Goal: Information Seeking & Learning: Learn about a topic

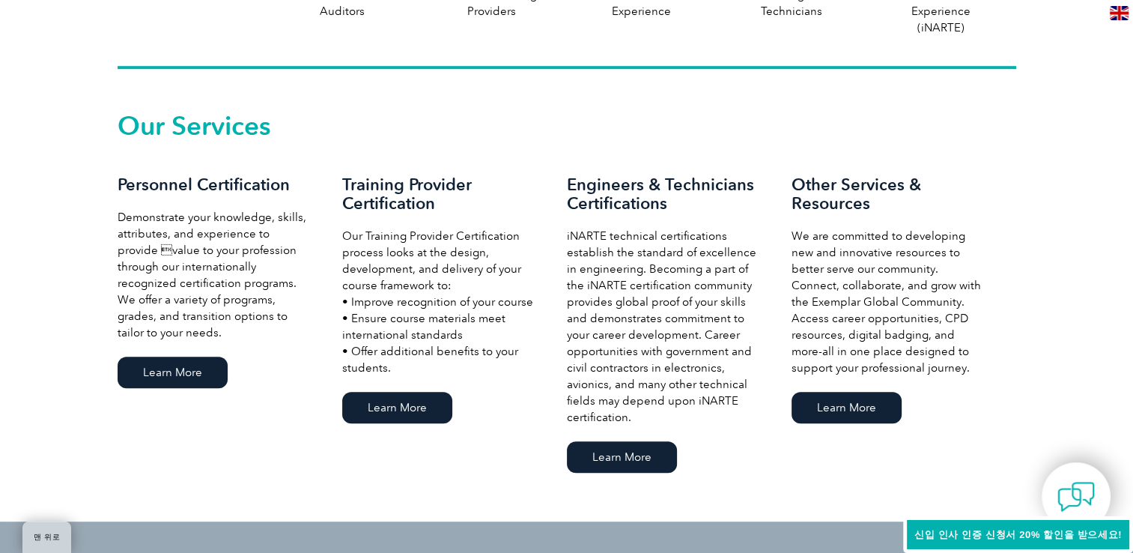
scroll to position [974, 0]
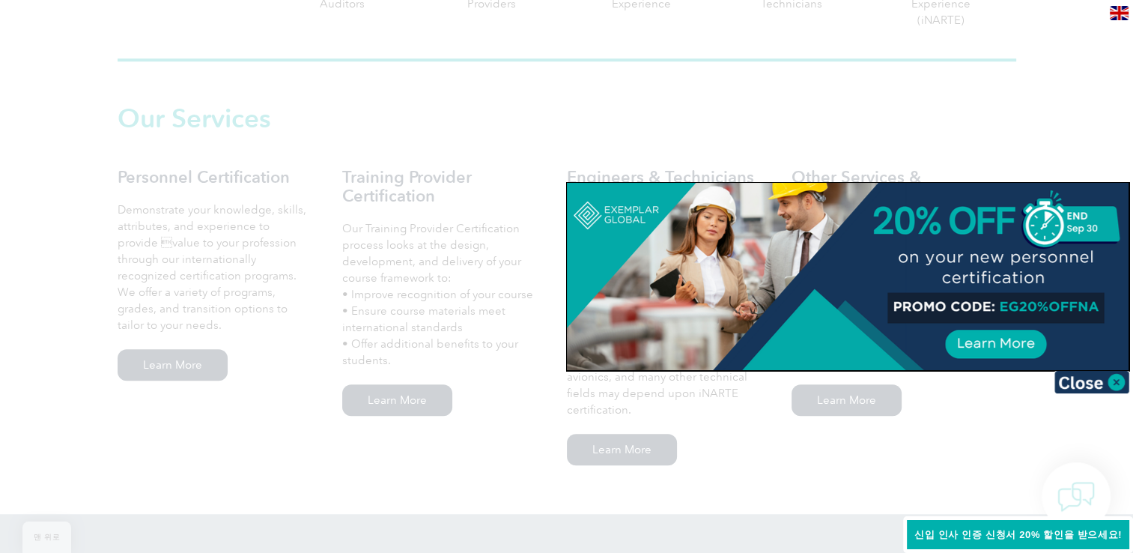
click at [971, 539] on span "신입 인사 인증 신청서 20% 할인을 받으세요!" at bounding box center [1017, 534] width 207 height 11
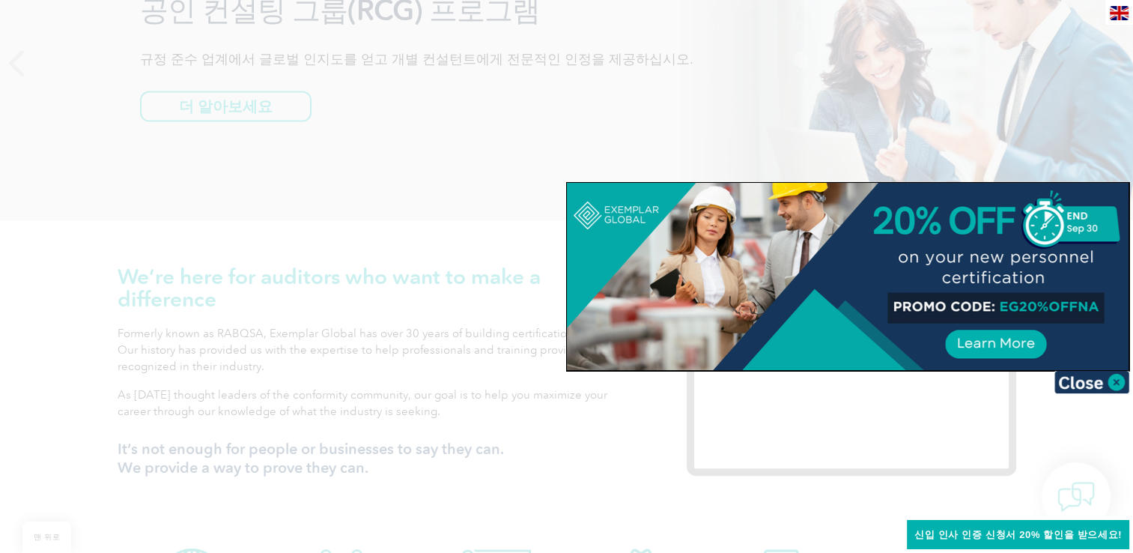
scroll to position [225, 0]
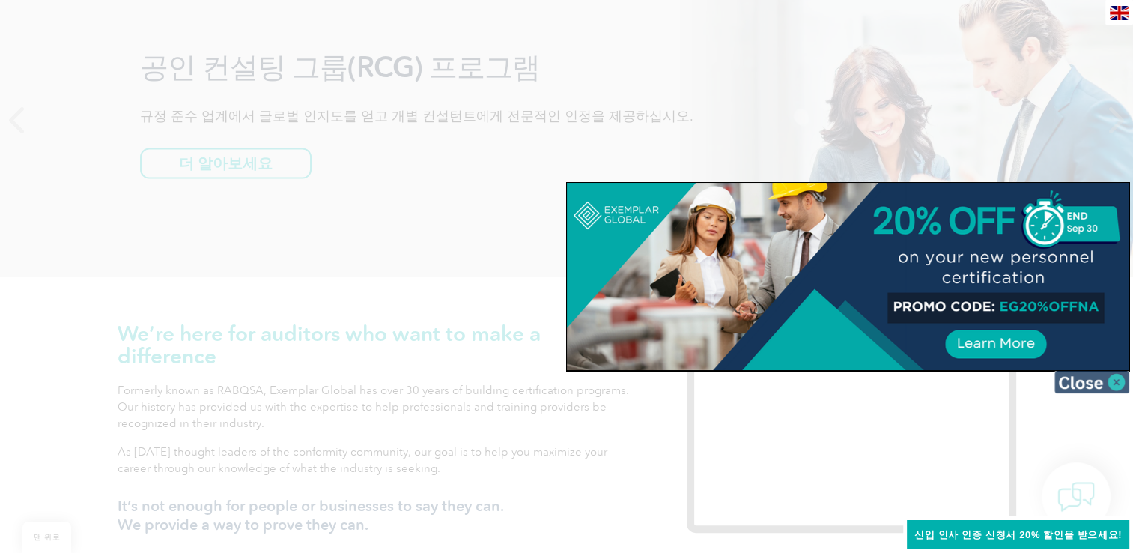
click at [1107, 383] on img at bounding box center [1091, 382] width 75 height 22
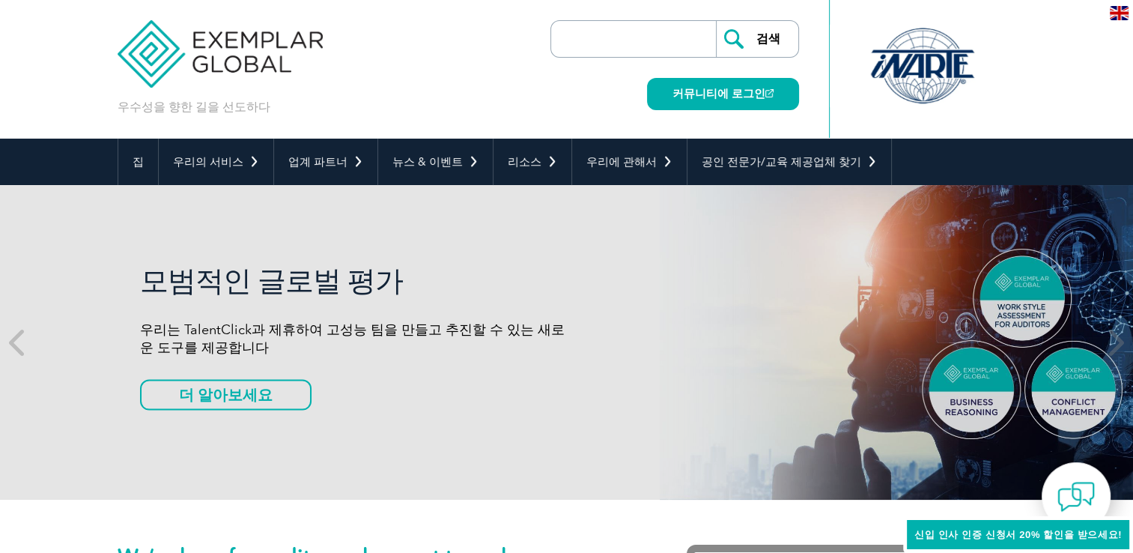
scroll to position [0, 0]
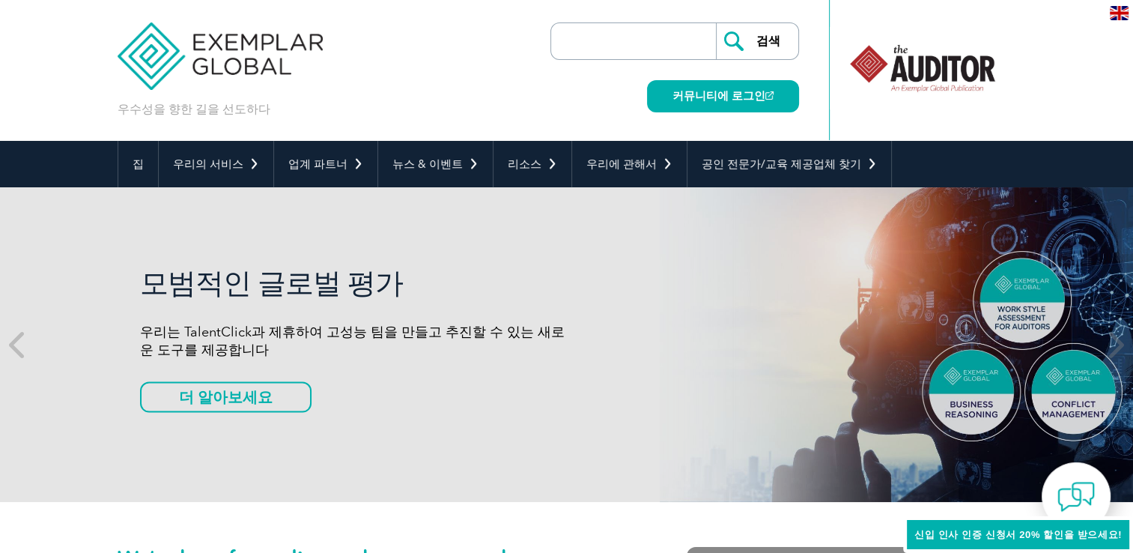
click at [243, 276] on h2 "모범적인 글로벌 평가" at bounding box center [353, 283] width 427 height 34
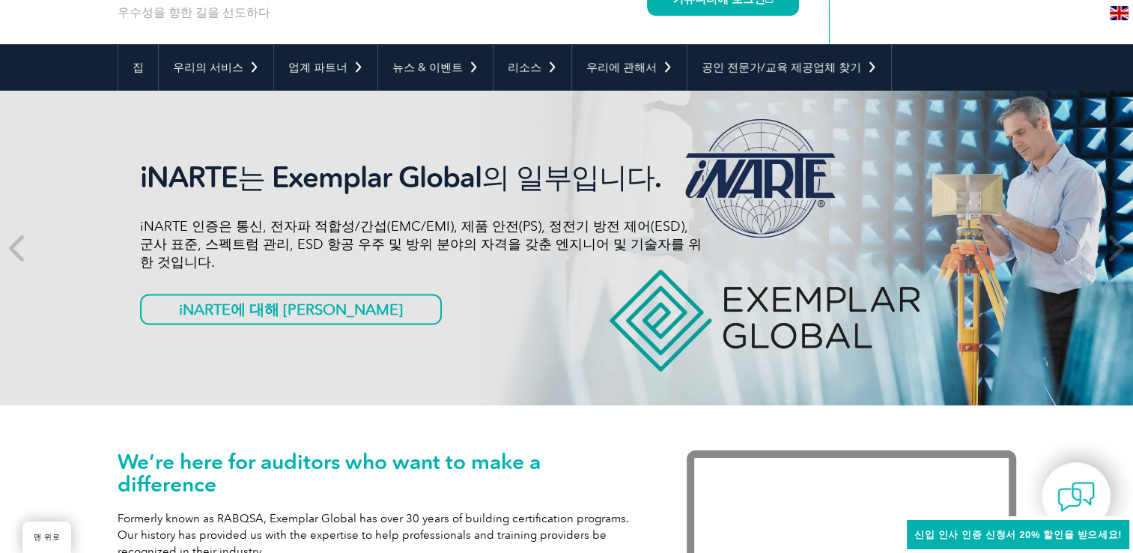
scroll to position [150, 0]
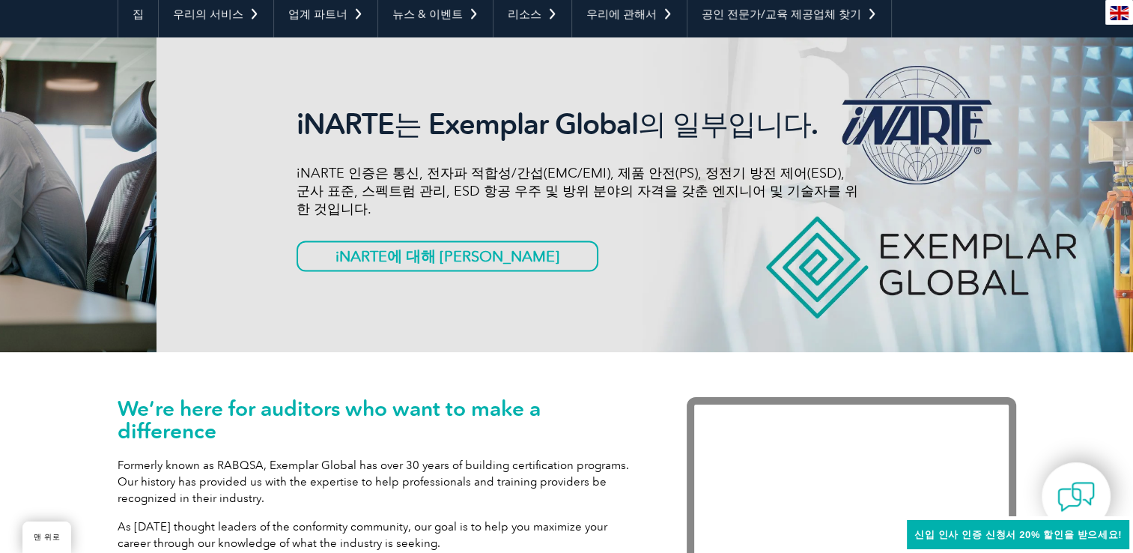
drag, startPoint x: 243, startPoint y: 184, endPoint x: 707, endPoint y: 204, distance: 464.7
click at [677, 204] on p "iNARTE 인증은 통신, 전자파 적합성/간섭(EMC/EMI), 제품 안전(PS), 정전기 방전 제어(ESD), 군사 표준, 스펙트럼 관리, …" at bounding box center [578, 191] width 562 height 54
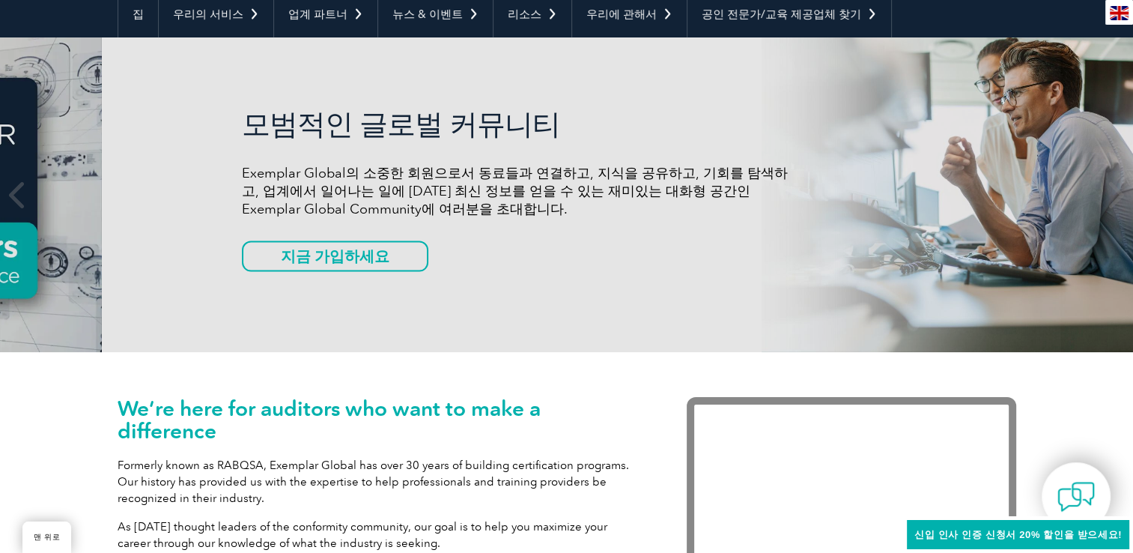
drag, startPoint x: 341, startPoint y: 203, endPoint x: 739, endPoint y: 218, distance: 398.7
click at [706, 218] on div "모범적인 글로벌 커뮤니티 Exemplar Global의 소중한 회원으로서 동료들과 연결하고, 지식을 공유하고, 기회를 탐색하고, 업계에서 일어…" at bounding box center [523, 195] width 562 height 176
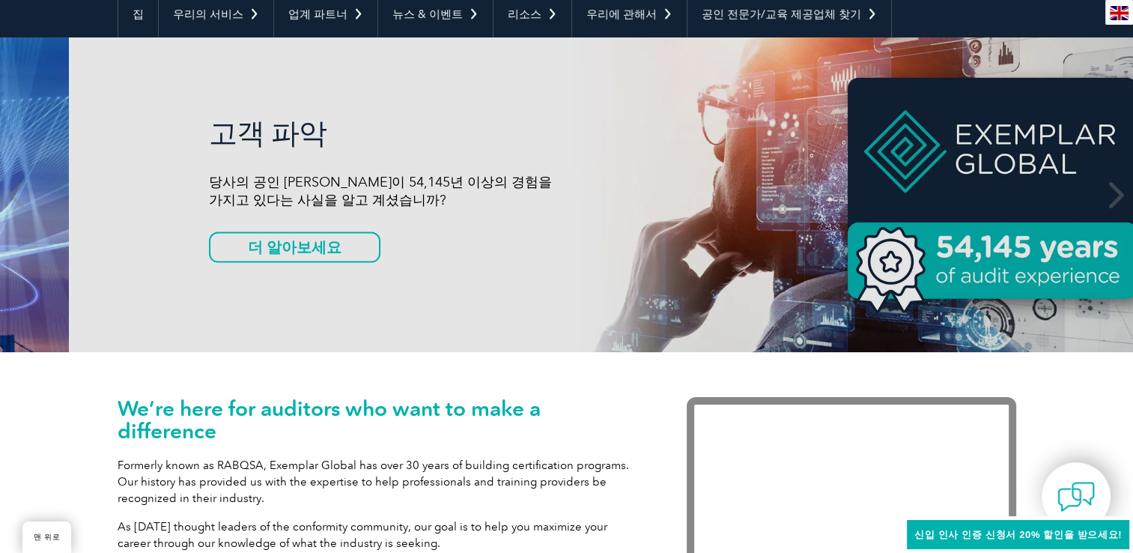
drag, startPoint x: 386, startPoint y: 232, endPoint x: 871, endPoint y: 188, distance: 486.6
click at [771, 188] on div "고객 파악 당사의 공인 심사원이 54,145년 이상의 경험을 가지고 있다는 사실을 알고 계셨습니까? 더 알아보세요" at bounding box center [490, 195] width 562 height 158
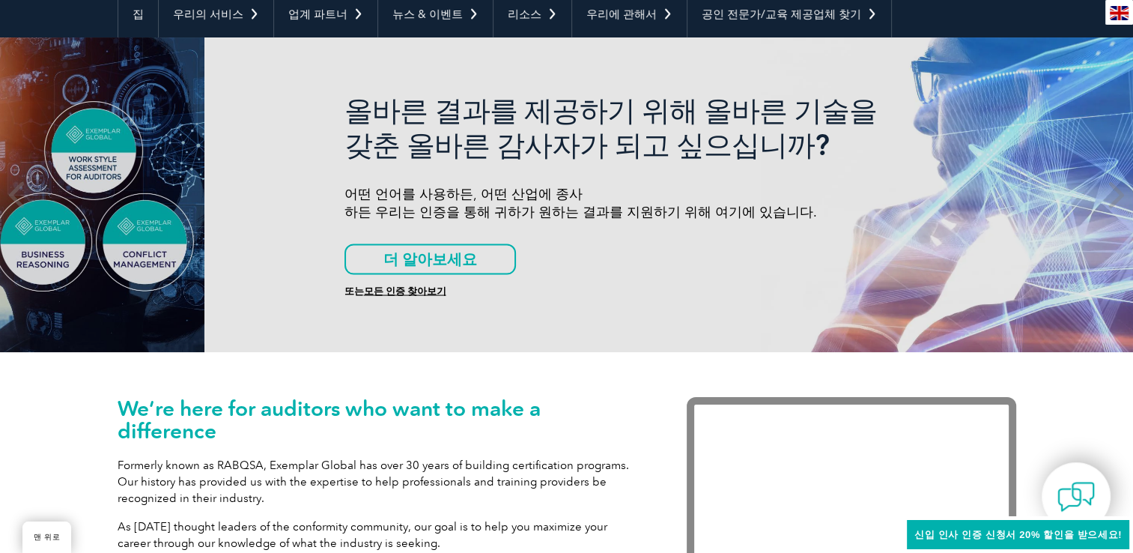
drag, startPoint x: 462, startPoint y: 196, endPoint x: 994, endPoint y: 151, distance: 533.6
click at [811, 186] on p "어떤 언어를 사용하든, 어떤 산업에 종사 하든 우리는 인증을 통해 귀하가 원하는 결과를 지원하기 위해 여기에 있습니다." at bounding box center [626, 203] width 562 height 36
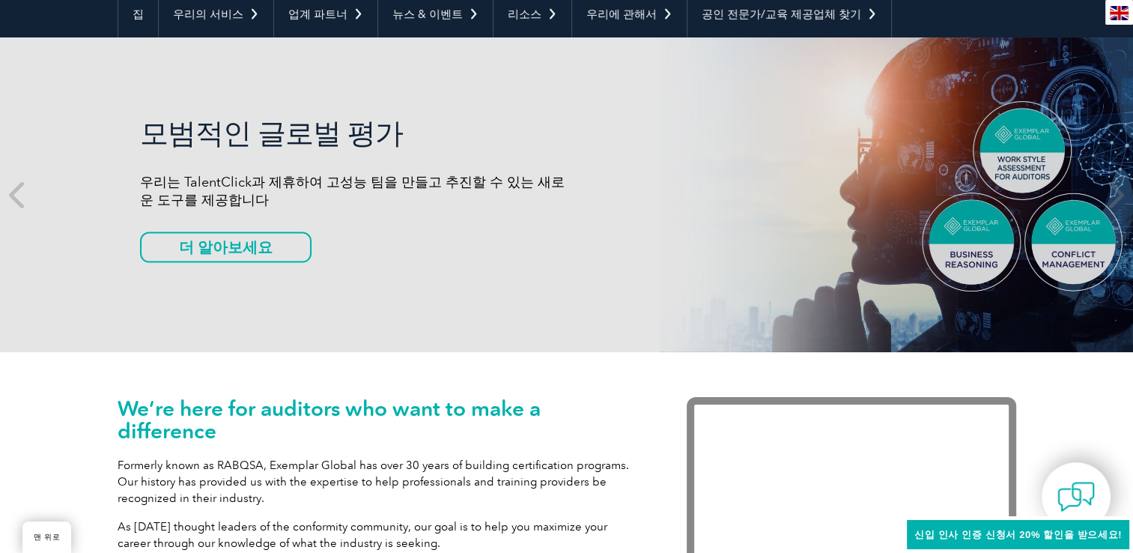
drag, startPoint x: 497, startPoint y: 184, endPoint x: 964, endPoint y: 160, distance: 467.2
click at [567, 165] on div "모범적인 글로벌 평가 우리는 TalentClick과 제휴하여 고성능 팀을 만들고 추진할 수 있는 새로운 도구를 제공합니다 더 알아보세요" at bounding box center [353, 195] width 427 height 158
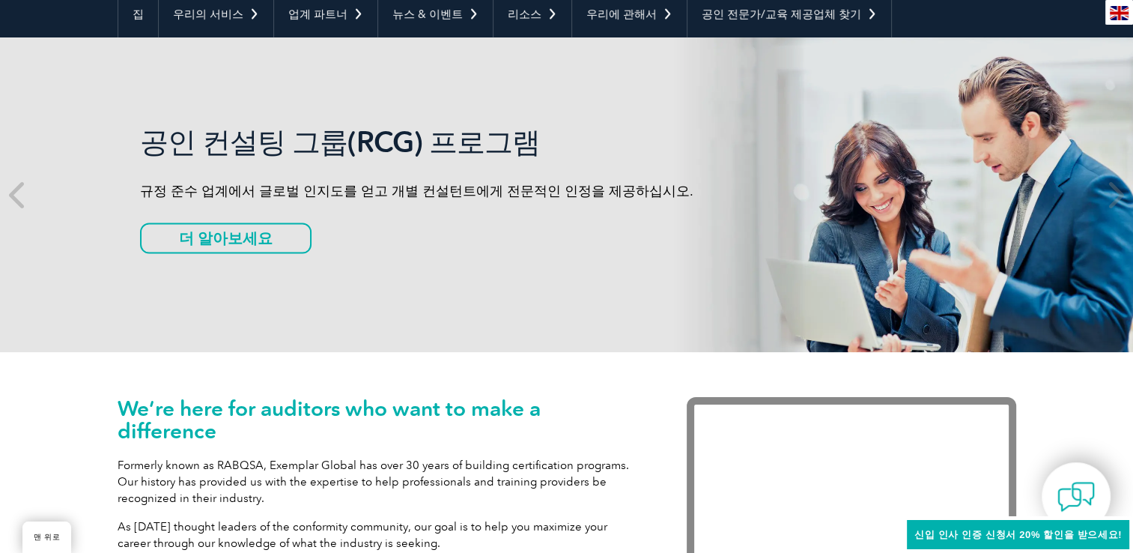
drag, startPoint x: 537, startPoint y: 188, endPoint x: 1009, endPoint y: 177, distance: 471.9
click at [1000, 178] on div "공인 컨설팅 그룹(RCG) 프로그램 규정 준수 업계에서 글로벌 인지도를 얻고 개별 컨설턴트에게 전문적인 인정을 제공하십시오. 더 알아보세요" at bounding box center [567, 194] width 899 height 315
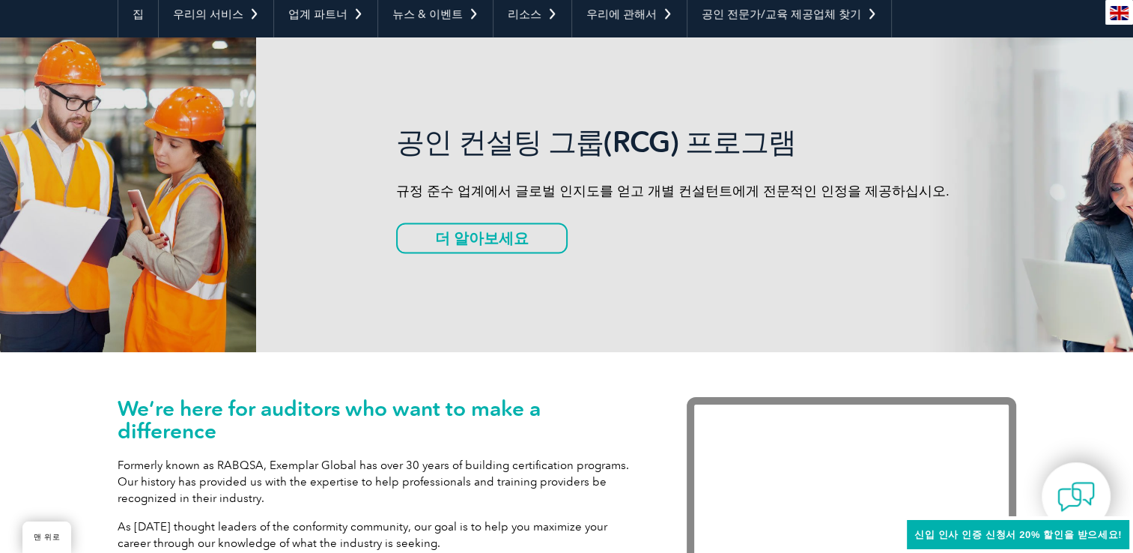
drag, startPoint x: 486, startPoint y: 189, endPoint x: 887, endPoint y: 179, distance: 400.8
click at [857, 184] on p "규정 준수 업계에서 글로벌 인지도를 얻고 개별 컨설턴트에게 전문적인 인정을 제공하십시오." at bounding box center [677, 191] width 562 height 18
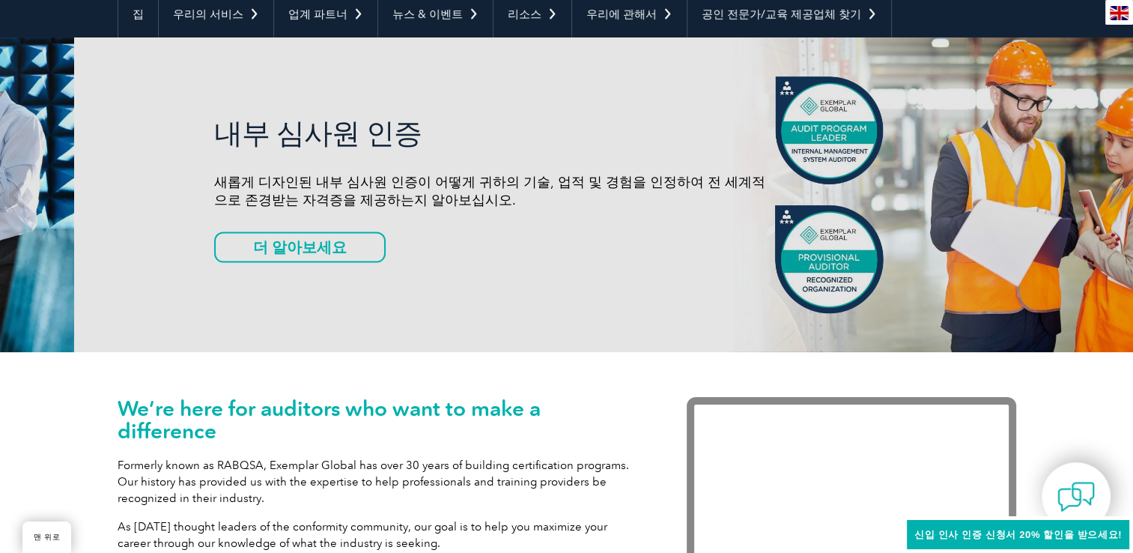
drag, startPoint x: 417, startPoint y: 199, endPoint x: 491, endPoint y: 205, distance: 74.4
click at [491, 205] on p "새롭게 디자인된 내부 심사원 인증이 어떻게 귀하의 기술, 업적 및 경험을 인정하여 전 세계적으로 존경받는 자격증을 제공하는지 알아보십시오." at bounding box center [495, 191] width 562 height 36
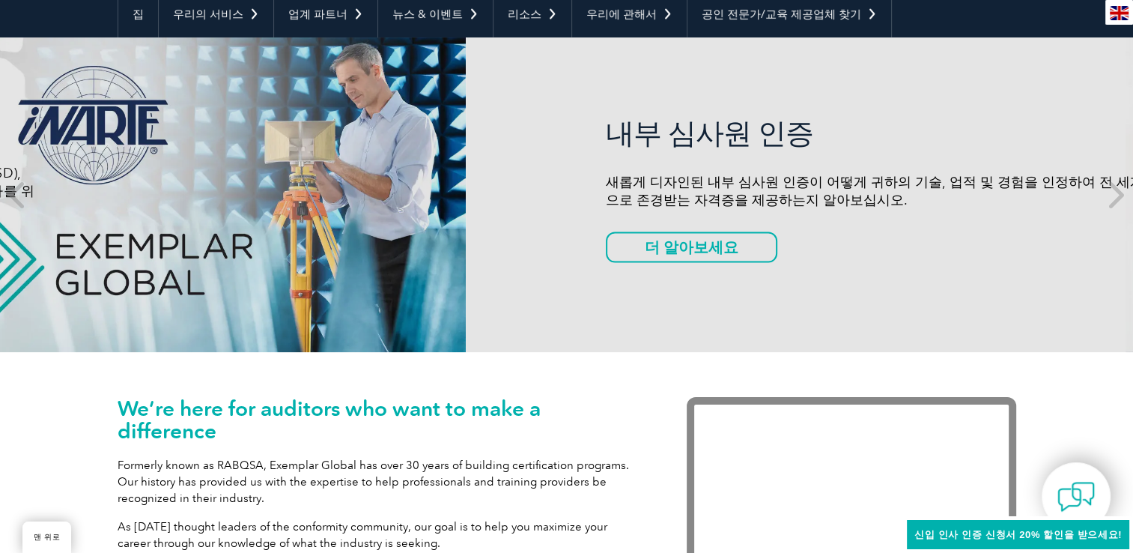
drag, startPoint x: 310, startPoint y: 169, endPoint x: 795, endPoint y: 166, distance: 485.3
click at [789, 169] on div "내부 심사원 인증 새롭게 디자인된 내부 심사원 인증이 어떻게 귀하의 기술, 업적 및 경험을 인정하여 전 세계적으로 존경받는 자격증을 제공하는지…" at bounding box center [887, 195] width 562 height 158
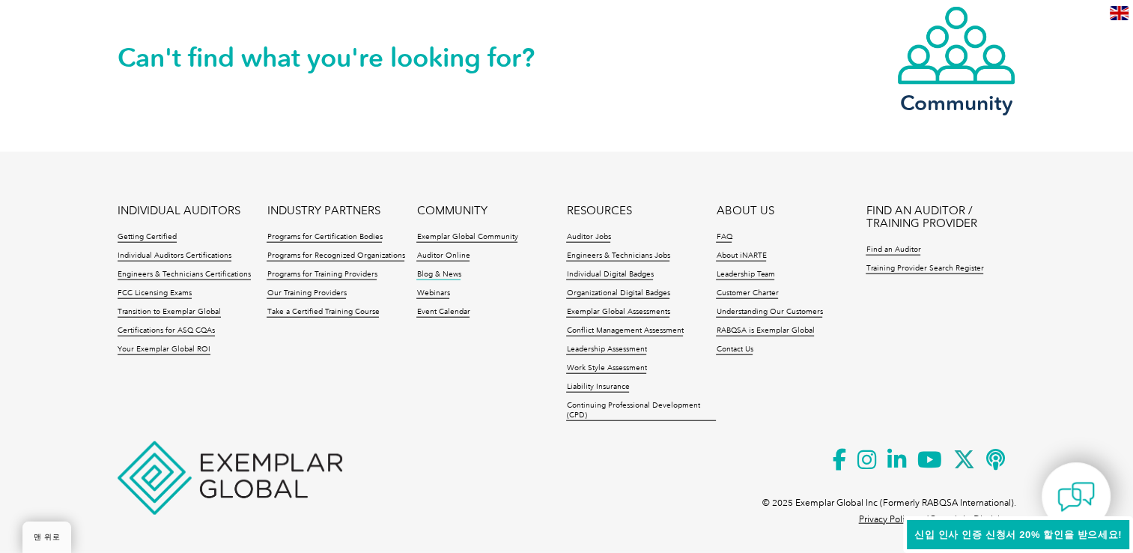
scroll to position [3549, 0]
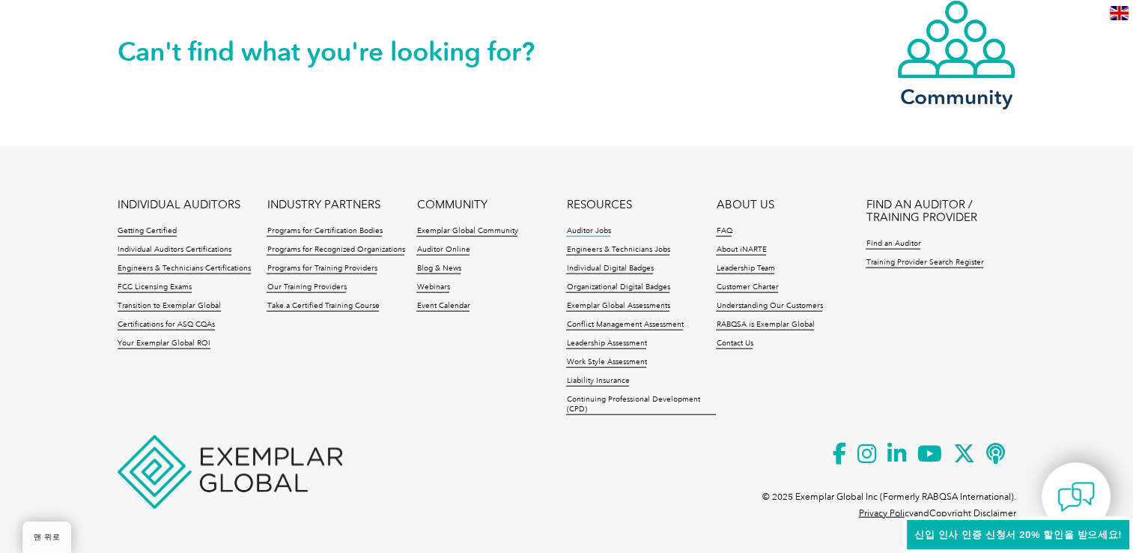
click at [591, 232] on link "Auditor Jobs" at bounding box center [588, 231] width 44 height 10
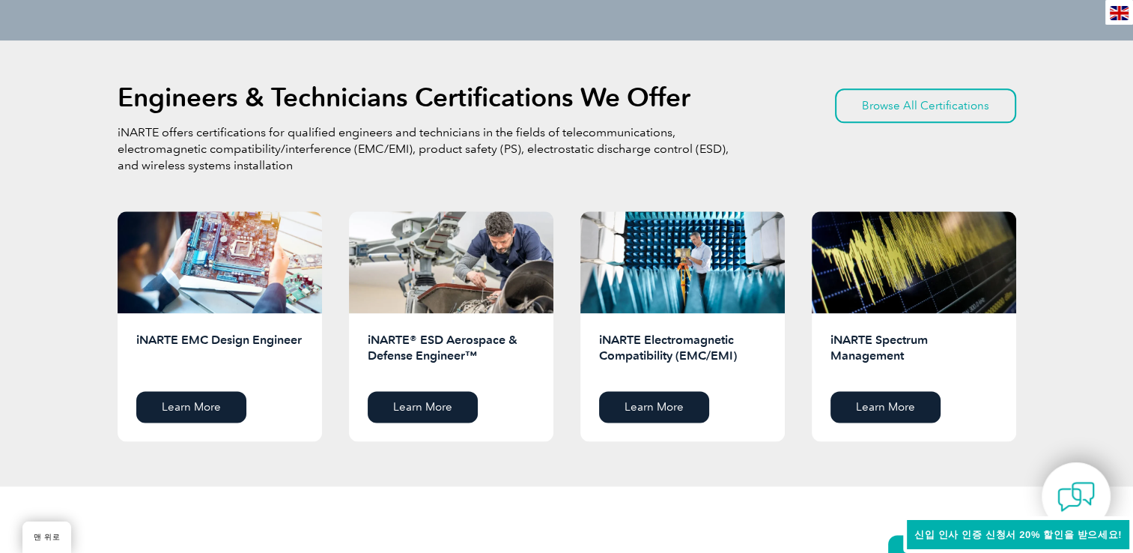
scroll to position [1677, 0]
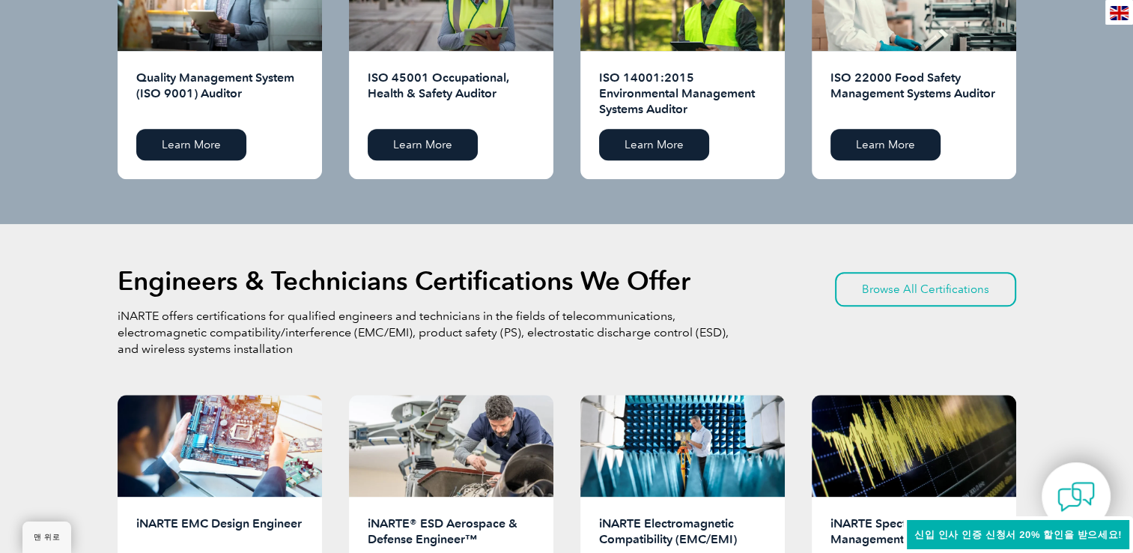
click at [1116, 14] on img at bounding box center [1119, 13] width 19 height 14
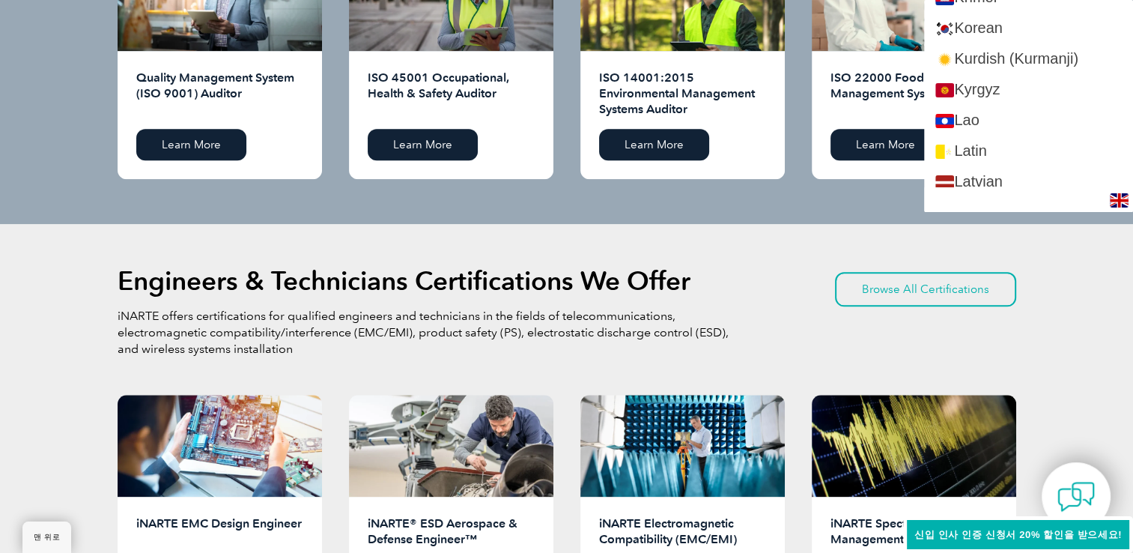
scroll to position [1498, 0]
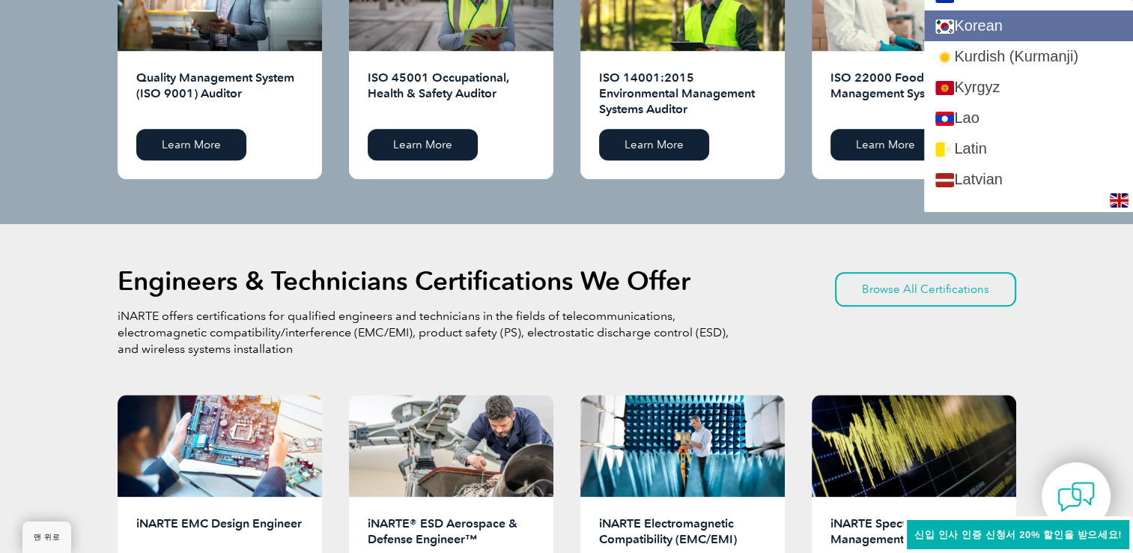
click at [1034, 32] on link "Korean" at bounding box center [1028, 25] width 209 height 31
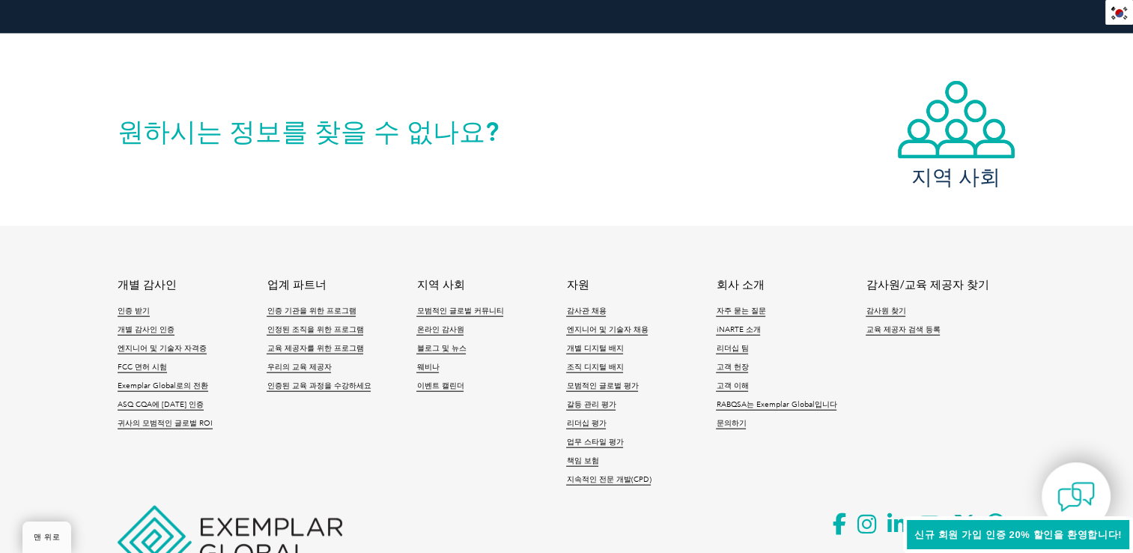
scroll to position [3406, 0]
